Goal: Task Accomplishment & Management: Complete application form

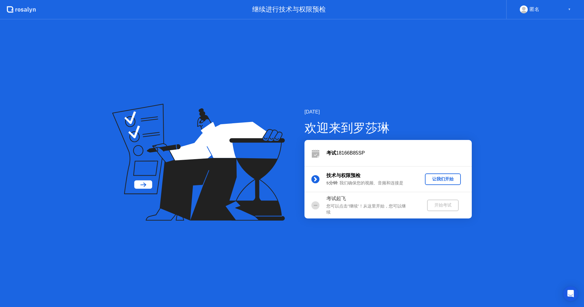
click at [450, 176] on div "让我们开始" at bounding box center [442, 179] width 31 height 6
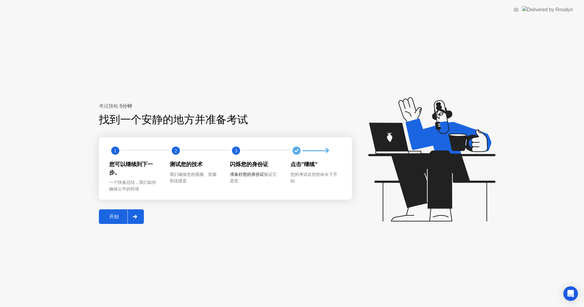
click at [137, 217] on div at bounding box center [134, 216] width 15 height 14
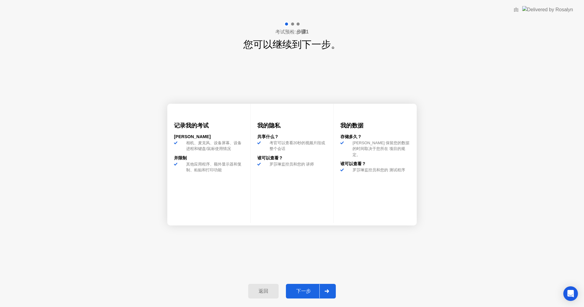
click at [325, 293] on div at bounding box center [326, 291] width 15 height 14
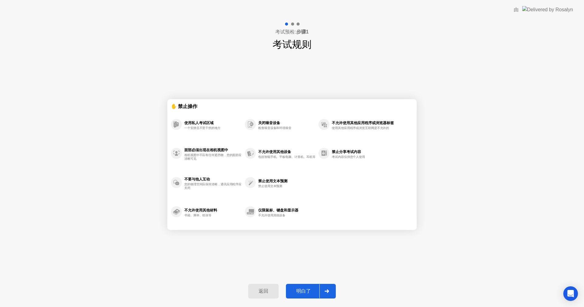
click at [308, 290] on div "明白了" at bounding box center [304, 291] width 32 height 6
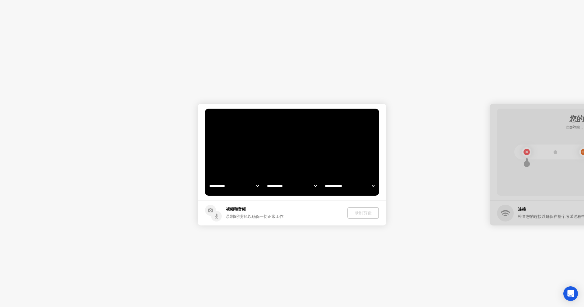
select select "**********"
select select "*******"
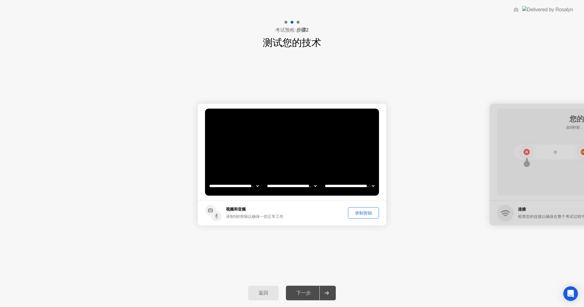
click at [583, 86] on div "**********" at bounding box center [292, 164] width 584 height 229
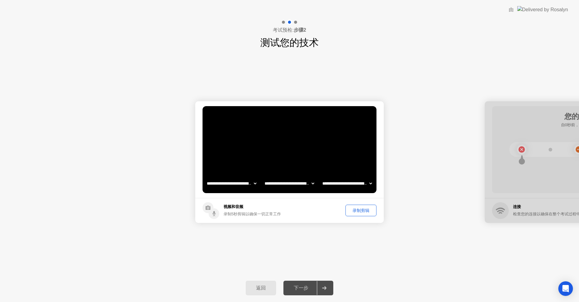
click at [562, 134] on div at bounding box center [579, 162] width 189 height 122
drag, startPoint x: 552, startPoint y: 125, endPoint x: 512, endPoint y: 116, distance: 41.2
click at [512, 116] on div at bounding box center [579, 162] width 189 height 122
click at [359, 211] on div "录制剪辑" at bounding box center [361, 211] width 27 height 6
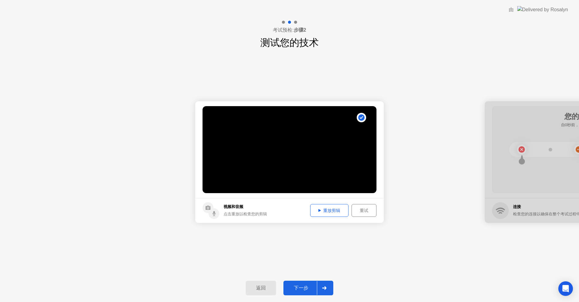
click at [336, 208] on div "重放剪辑" at bounding box center [329, 211] width 34 height 6
click at [325, 286] on icon at bounding box center [324, 288] width 5 height 4
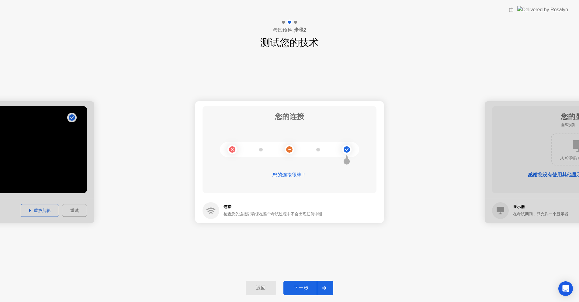
click at [324, 286] on icon at bounding box center [324, 288] width 5 height 4
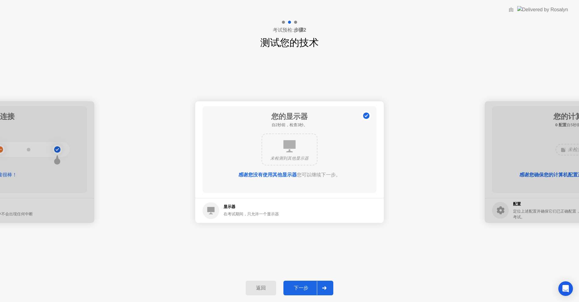
click at [325, 289] on icon at bounding box center [324, 288] width 5 height 4
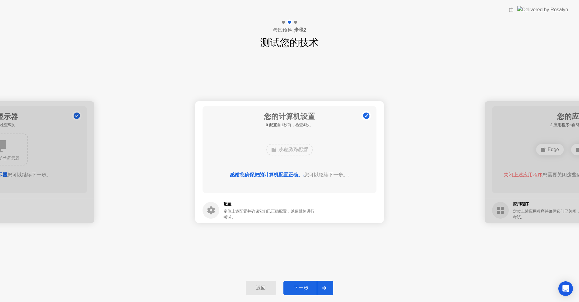
click at [325, 289] on icon at bounding box center [324, 288] width 5 height 4
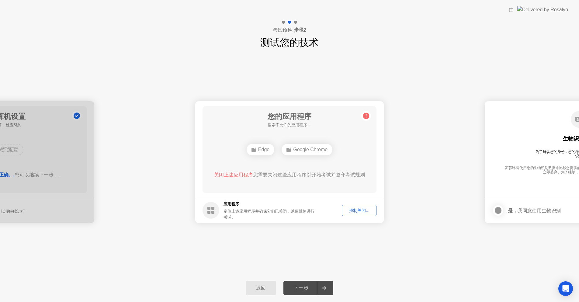
click at [355, 211] on div "强制关闭..." at bounding box center [359, 211] width 30 height 6
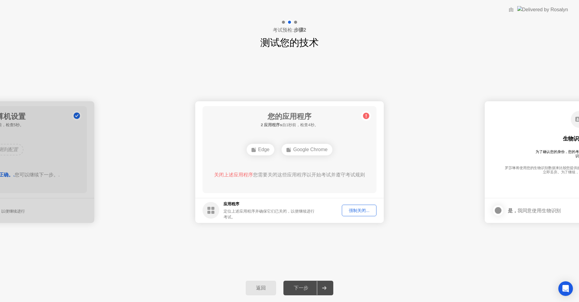
click at [357, 209] on div "强制关闭..." at bounding box center [359, 211] width 30 height 6
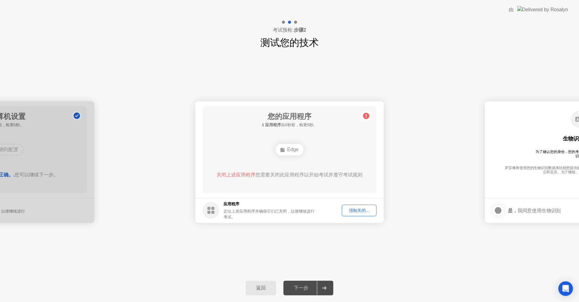
click at [342, 205] on button "强制关闭..." at bounding box center [359, 211] width 35 height 12
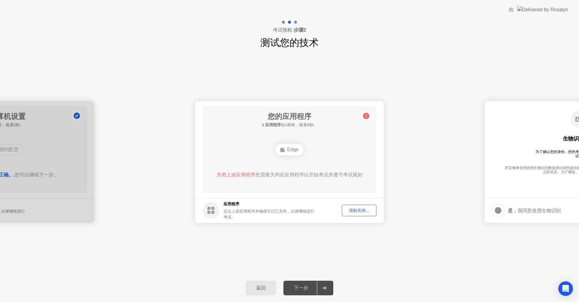
drag, startPoint x: 357, startPoint y: 200, endPoint x: 362, endPoint y: 209, distance: 10.1
click at [357, 201] on footer "应用程序 定位上述应用程序并确保它们已关闭，以便继续进行考试。 强制关闭..." at bounding box center [289, 210] width 189 height 25
click at [365, 213] on div "强制关闭..." at bounding box center [359, 211] width 30 height 6
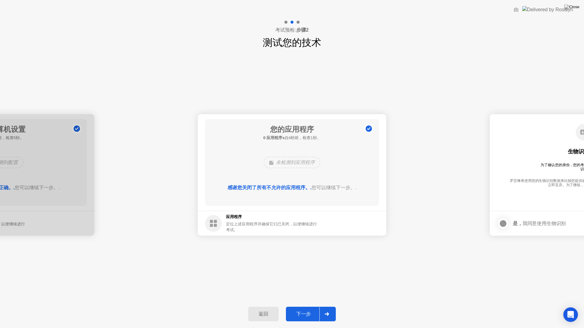
click at [329, 306] on icon at bounding box center [326, 315] width 5 height 4
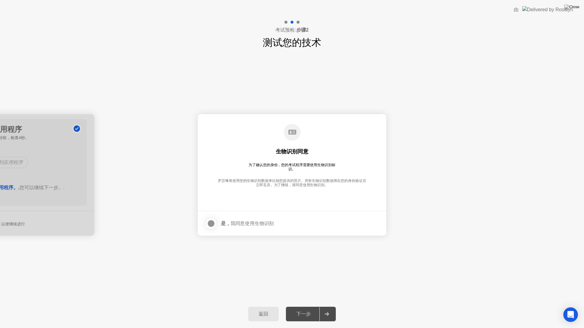
click at [210, 222] on div at bounding box center [210, 223] width 7 height 7
click at [330, 306] on div at bounding box center [326, 314] width 15 height 14
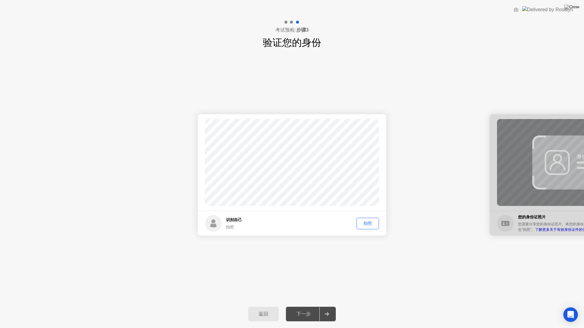
click at [377, 224] on button "拍照" at bounding box center [367, 224] width 22 height 12
click at [323, 306] on div at bounding box center [326, 314] width 15 height 14
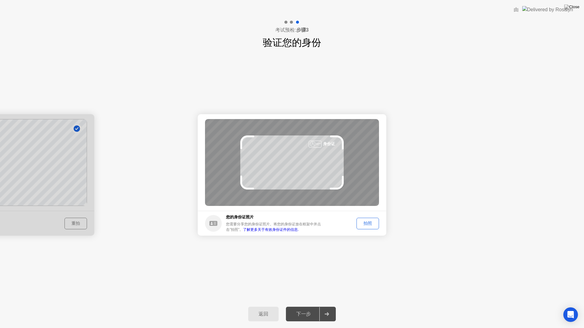
click at [364, 221] on div "拍照" at bounding box center [367, 224] width 18 height 6
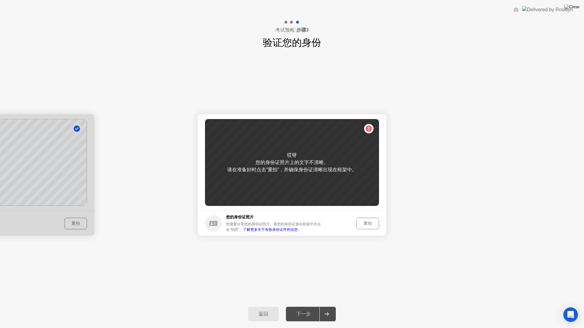
click at [369, 223] on div "重拍" at bounding box center [367, 224] width 18 height 6
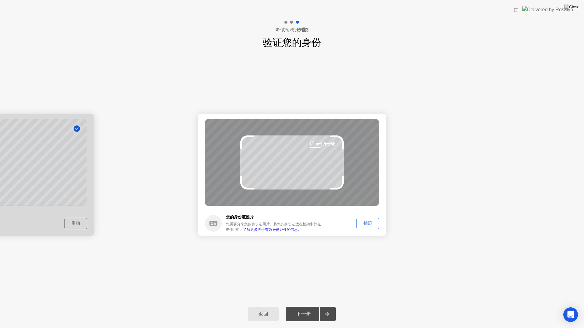
drag, startPoint x: 363, startPoint y: 220, endPoint x: 360, endPoint y: 222, distance: 3.1
click at [362, 221] on div "拍照" at bounding box center [367, 224] width 18 height 6
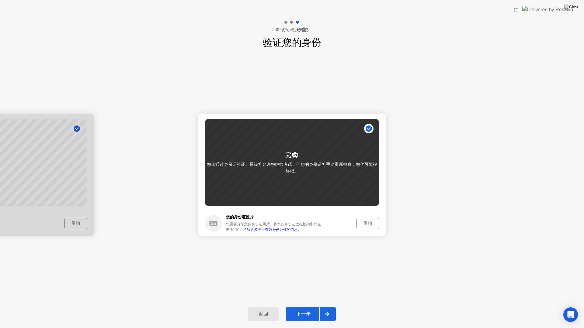
click at [366, 222] on div "重拍" at bounding box center [367, 224] width 18 height 6
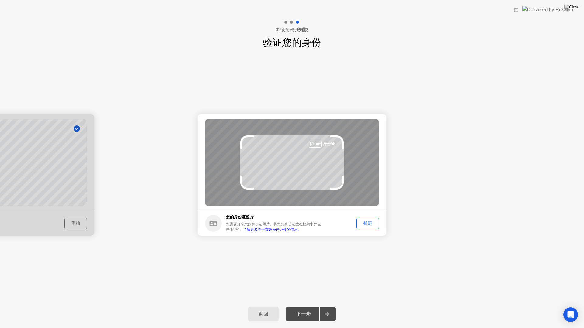
click at [361, 224] on div "拍照" at bounding box center [367, 224] width 18 height 6
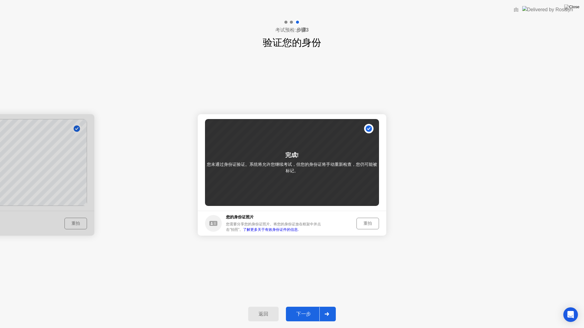
click at [369, 227] on div "重拍" at bounding box center [367, 224] width 18 height 6
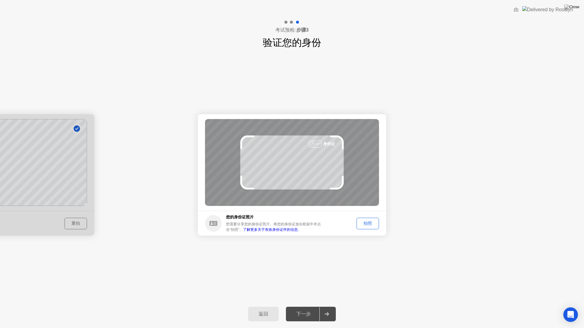
click at [372, 221] on div "拍照" at bounding box center [367, 224] width 18 height 6
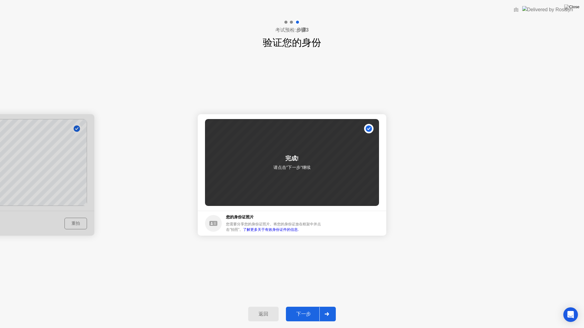
click at [313, 306] on button "下一步" at bounding box center [311, 314] width 50 height 15
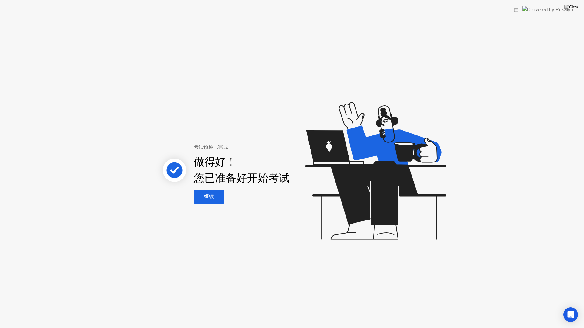
click at [215, 199] on div "继续" at bounding box center [209, 197] width 27 height 6
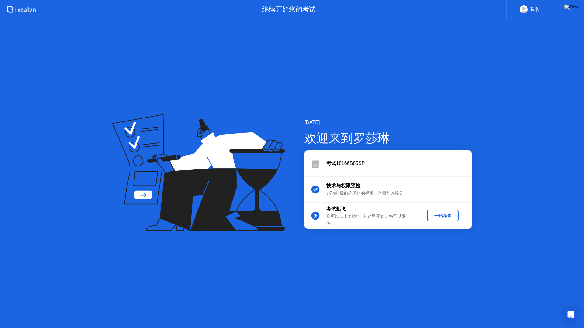
click at [440, 217] on div "开始考试" at bounding box center [442, 216] width 27 height 6
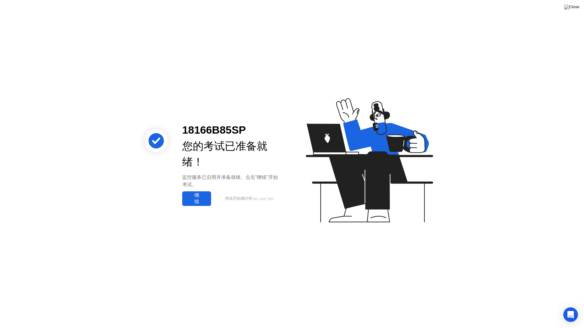
click at [208, 192] on div "继续" at bounding box center [196, 198] width 25 height 13
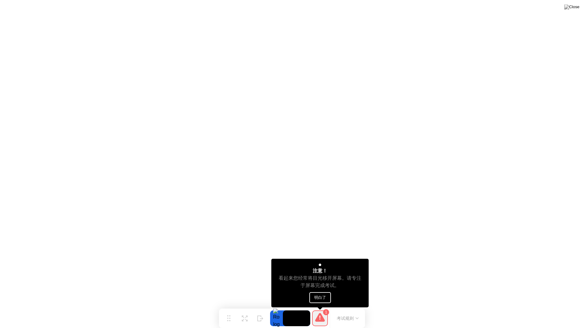
click at [324, 294] on button "明白了" at bounding box center [320, 297] width 22 height 11
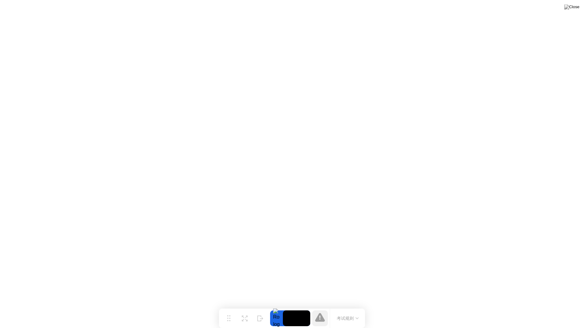
click at [362, 306] on div "考试规则" at bounding box center [347, 318] width 35 height 19
click at [355, 306] on button "考试规则" at bounding box center [348, 319] width 26 height 6
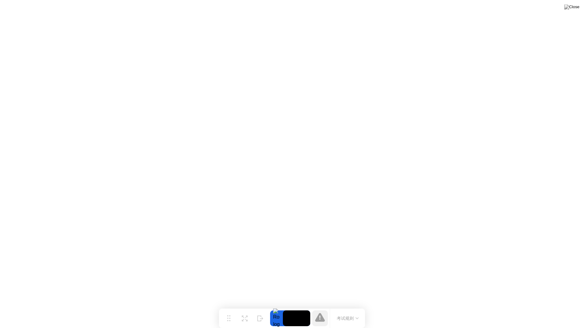
click at [335, 306] on button "考试规则" at bounding box center [348, 319] width 26 height 6
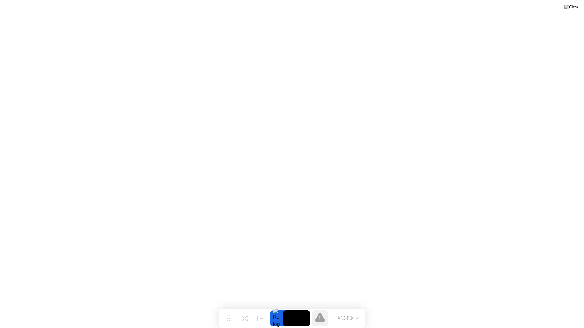
click at [351, 306] on button "考试规则" at bounding box center [348, 319] width 26 height 6
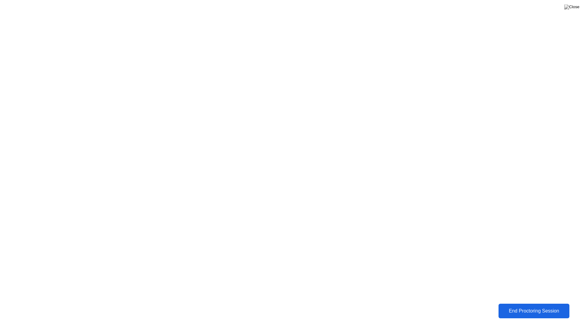
click at [553, 306] on div "End Proctoring Session" at bounding box center [533, 311] width 67 height 5
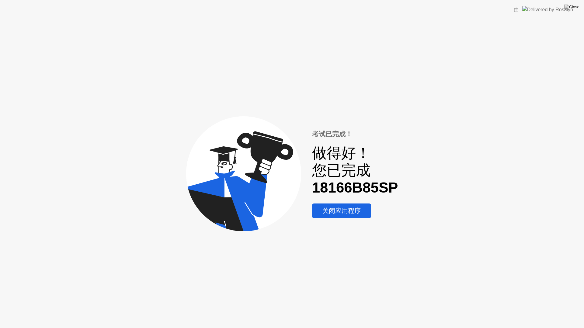
click at [337, 211] on div "关闭应用程序" at bounding box center [341, 210] width 55 height 9
